Goal: Find contact information: Find contact information

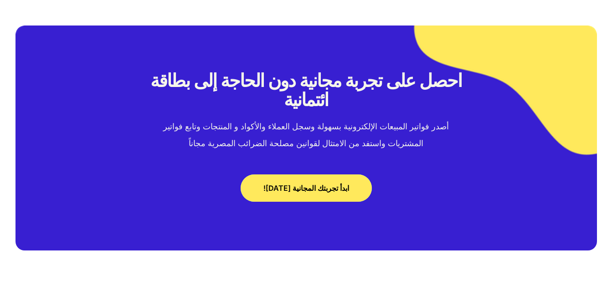
scroll to position [3644, 0]
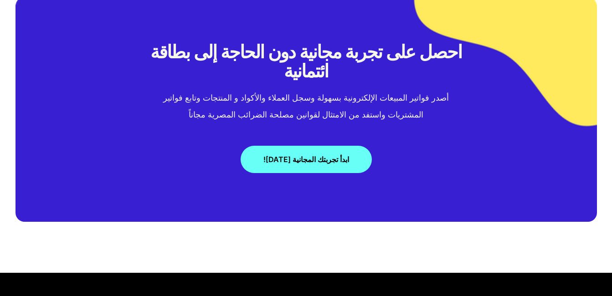
click at [313, 156] on span "ابدأ تجربتك المجانية [DATE]!" at bounding box center [306, 159] width 86 height 7
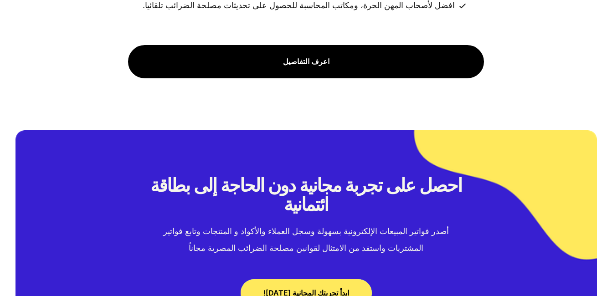
scroll to position [3644, 0]
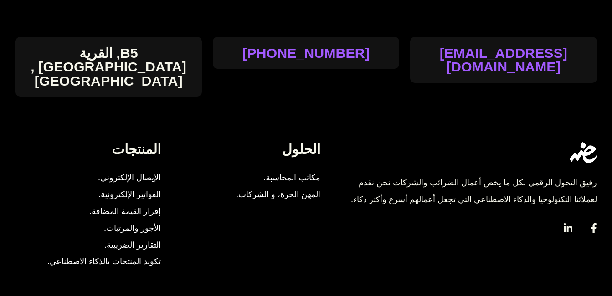
scroll to position [1685, 0]
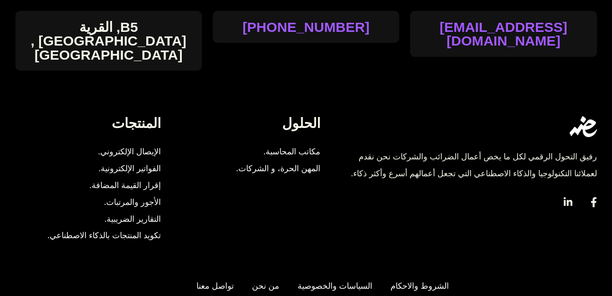
click at [216, 278] on span "تواصل معنا" at bounding box center [213, 286] width 42 height 17
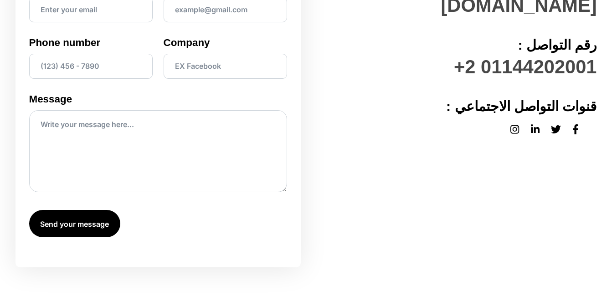
scroll to position [228, 0]
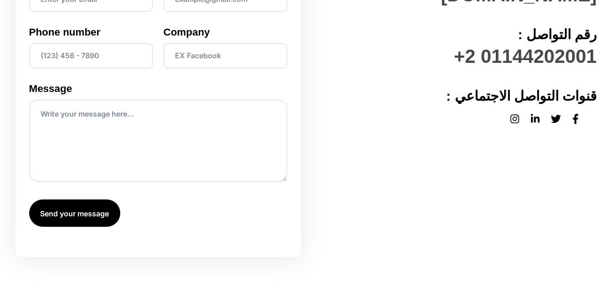
click at [577, 114] on icon at bounding box center [575, 119] width 6 height 10
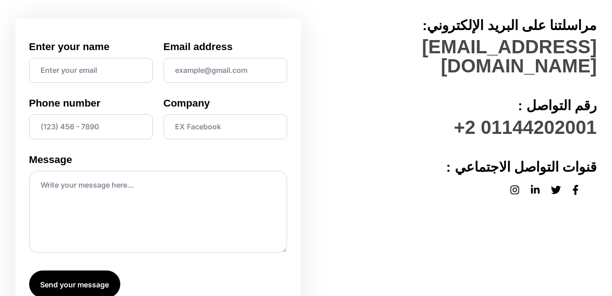
scroll to position [182, 0]
